Goal: Navigation & Orientation: Find specific page/section

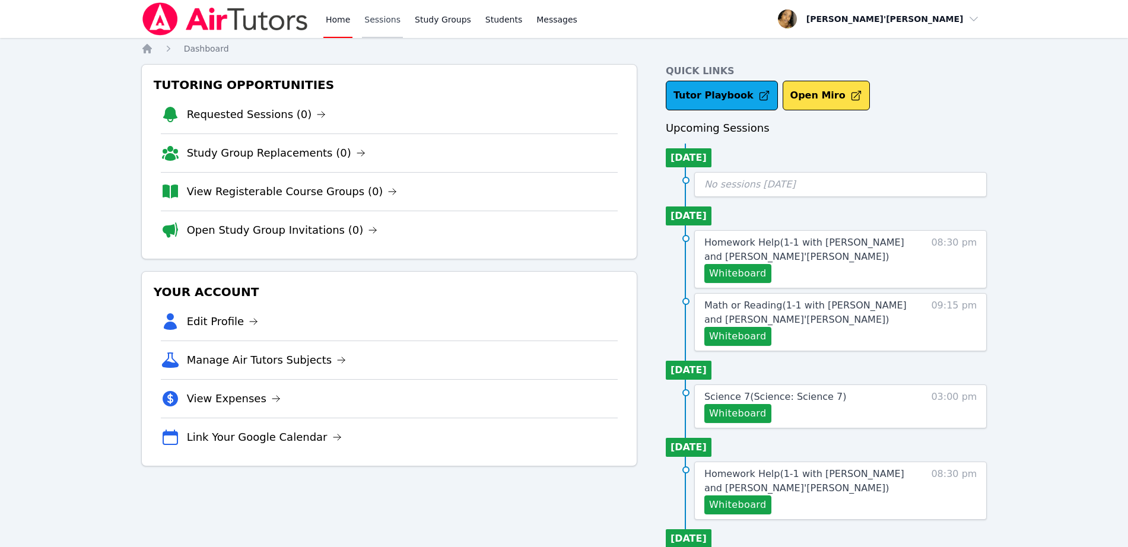
click at [378, 24] on link "Sessions" at bounding box center [382, 19] width 41 height 38
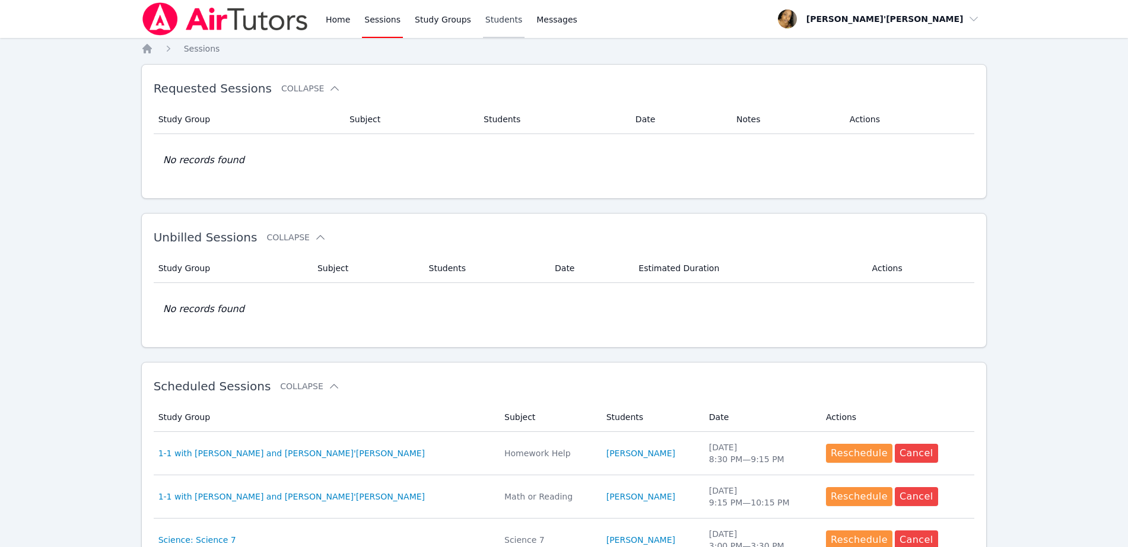
click at [483, 18] on link "Students" at bounding box center [504, 19] width 42 height 38
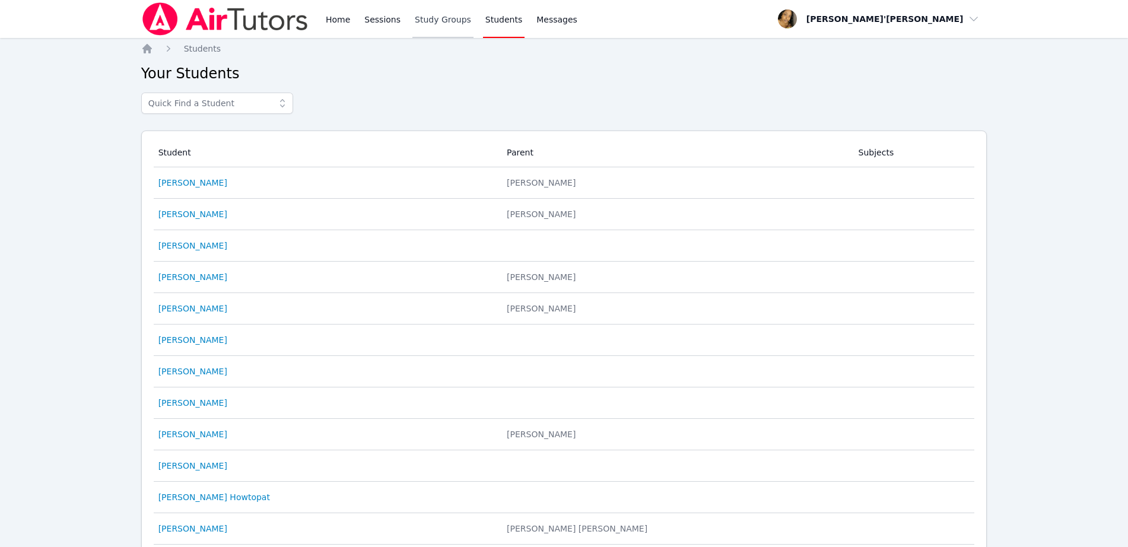
click at [417, 17] on link "Study Groups" at bounding box center [442, 19] width 61 height 38
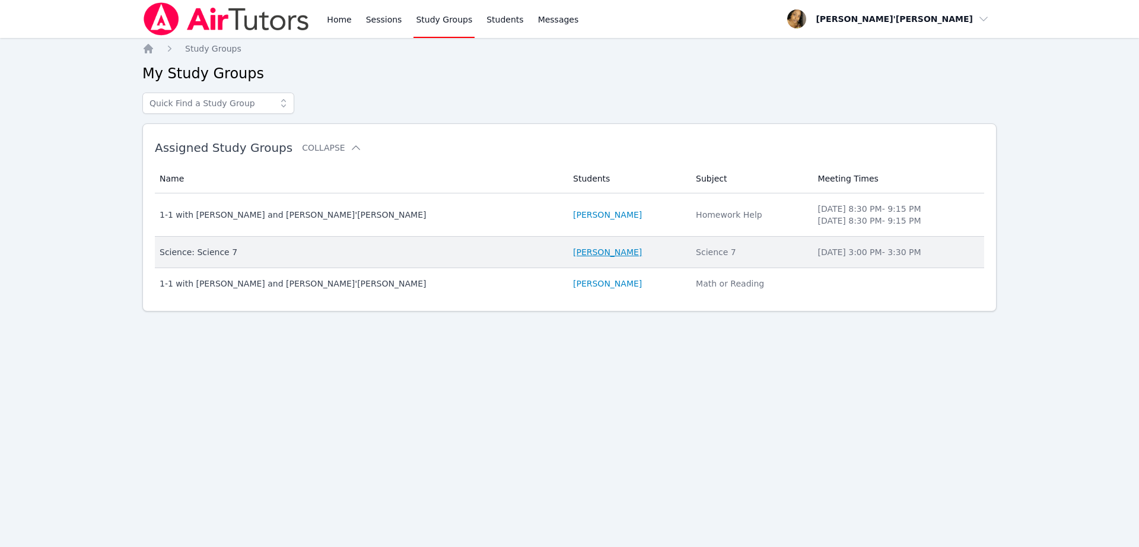
click at [573, 254] on link "[PERSON_NAME]" at bounding box center [607, 252] width 69 height 12
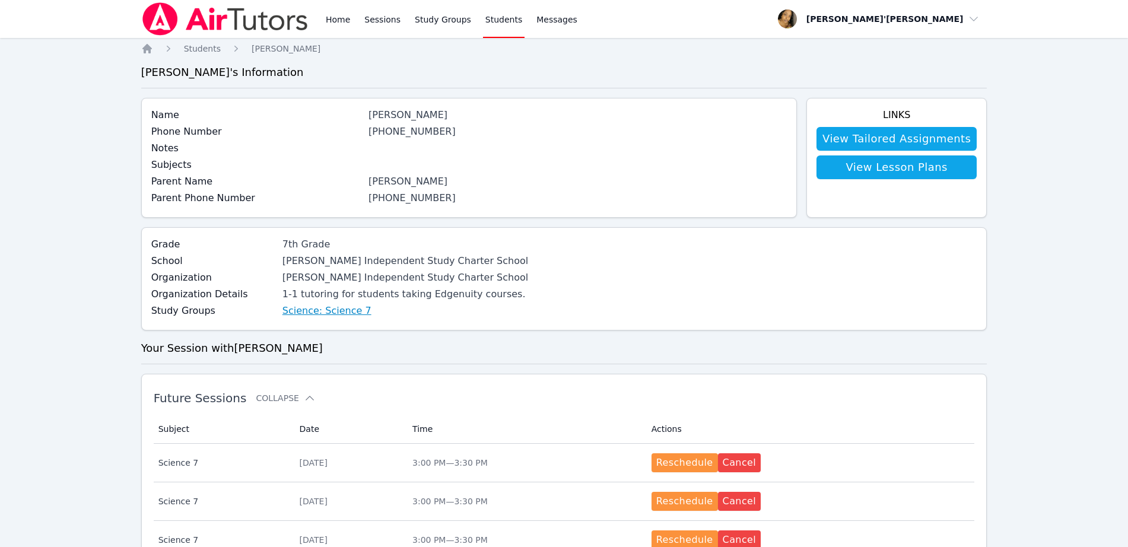
click at [296, 314] on link "Science: Science 7" at bounding box center [326, 311] width 89 height 14
click at [373, 15] on link "Sessions" at bounding box center [382, 19] width 41 height 38
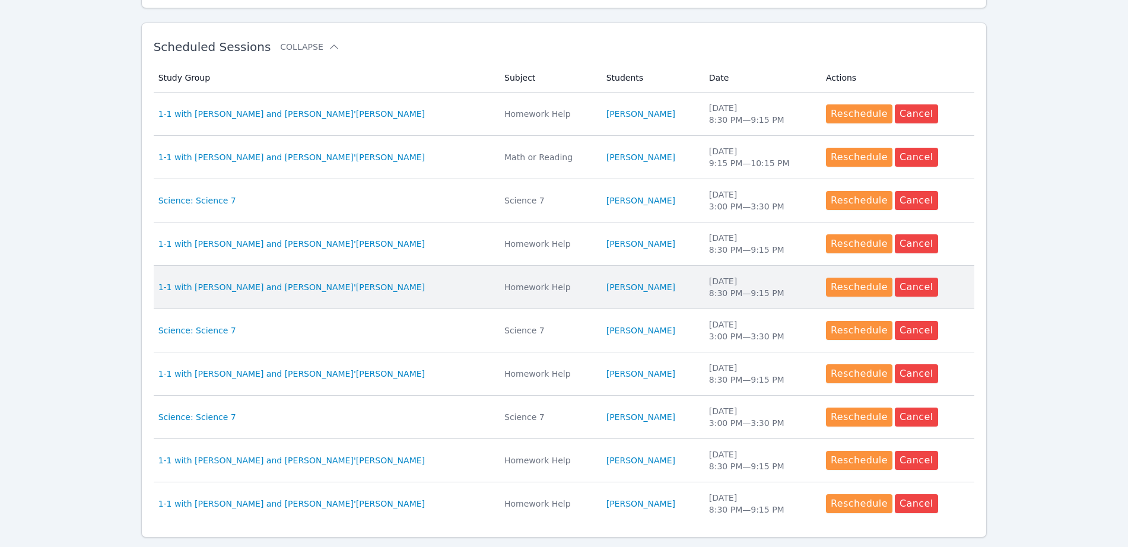
scroll to position [292, 0]
